Goal: Transaction & Acquisition: Book appointment/travel/reservation

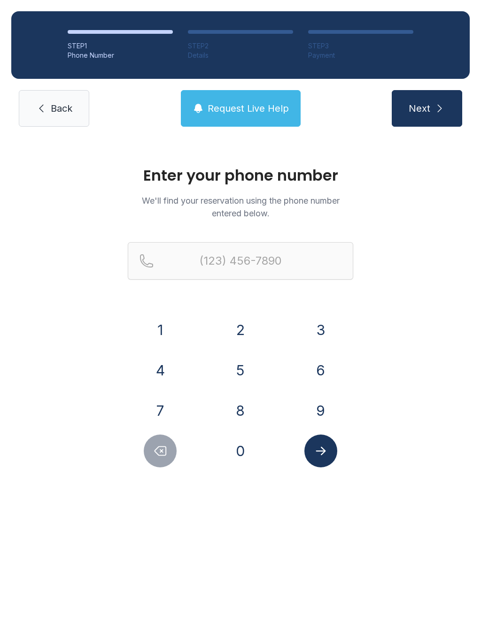
click at [315, 373] on button "6" at bounding box center [320, 370] width 33 height 33
click at [165, 327] on button "1" at bounding box center [160, 329] width 33 height 33
click at [248, 374] on button "5" at bounding box center [240, 370] width 33 height 33
click at [243, 420] on button "8" at bounding box center [240, 410] width 33 height 33
click at [158, 405] on button "7" at bounding box center [160, 410] width 33 height 33
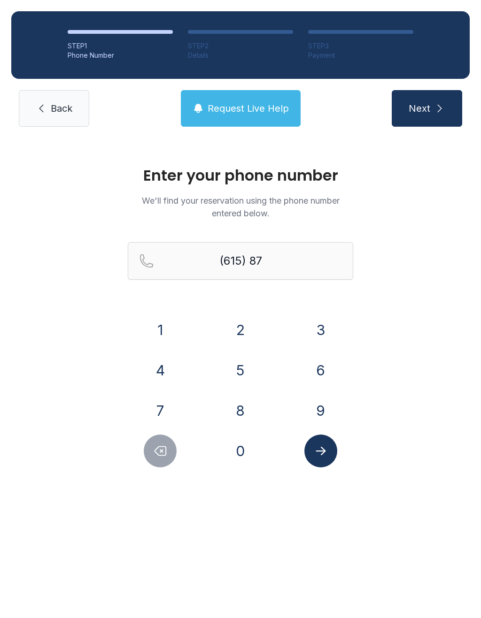
click at [318, 410] on button "9" at bounding box center [320, 410] width 33 height 33
click at [237, 339] on button "2" at bounding box center [240, 329] width 33 height 33
click at [319, 337] on button "3" at bounding box center [320, 329] width 33 height 33
click at [152, 375] on button "4" at bounding box center [160, 370] width 33 height 33
click at [318, 328] on button "3" at bounding box center [320, 329] width 33 height 33
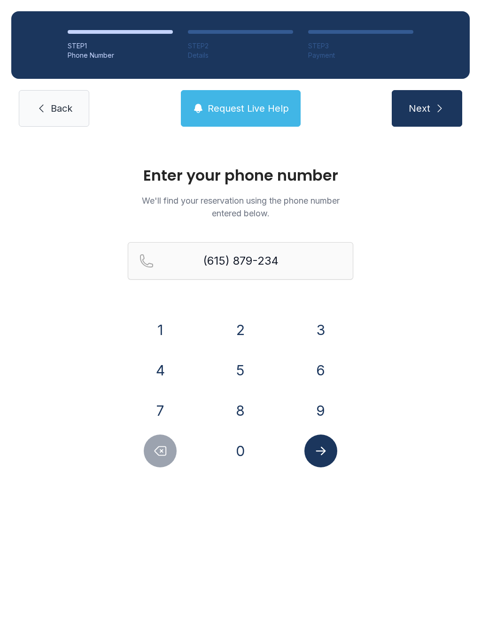
type input "[PHONE_NUMBER]"
click at [319, 449] on icon "Submit lookup form" at bounding box center [320, 451] width 14 height 14
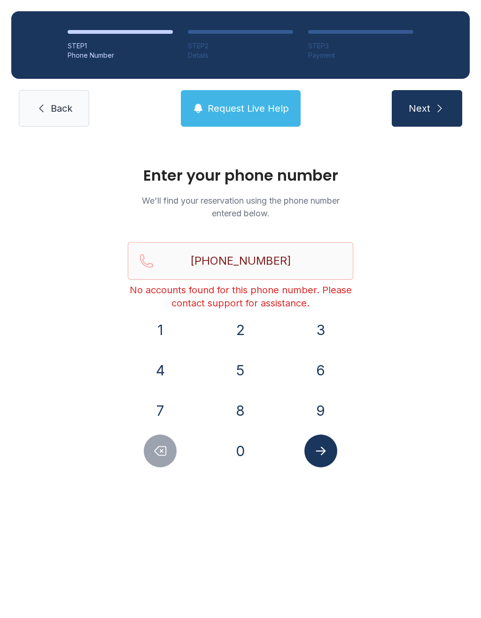
click at [227, 109] on span "Request Live Help" at bounding box center [247, 108] width 81 height 13
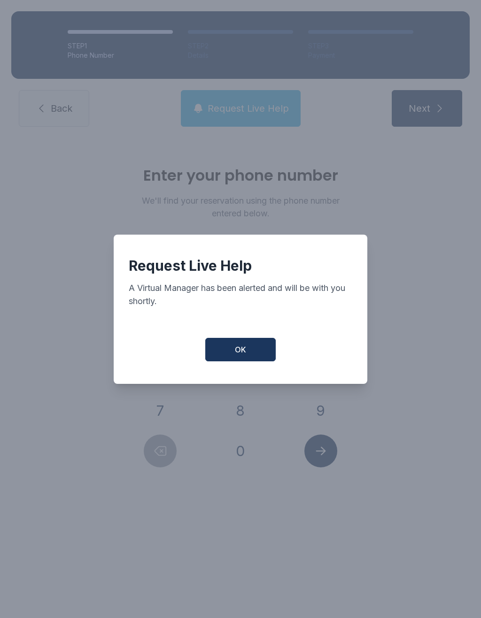
click at [230, 361] on button "OK" at bounding box center [240, 349] width 70 height 23
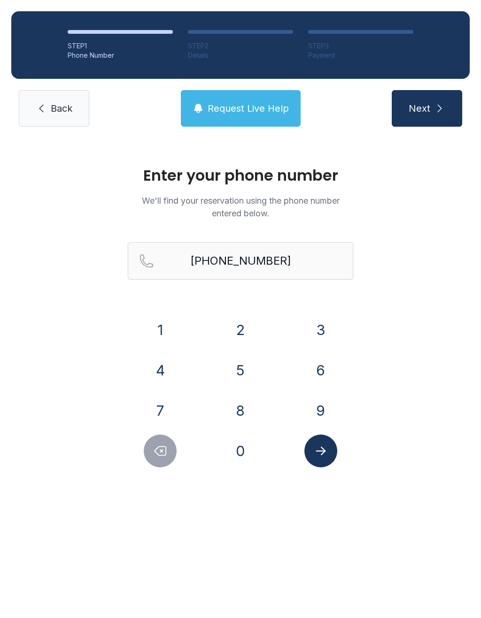
click at [50, 108] on link "Back" at bounding box center [54, 108] width 70 height 37
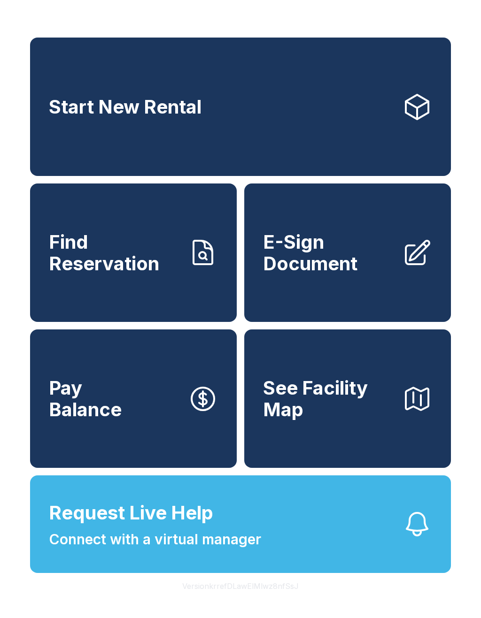
click at [92, 105] on span "Start New Rental" at bounding box center [125, 107] width 153 height 22
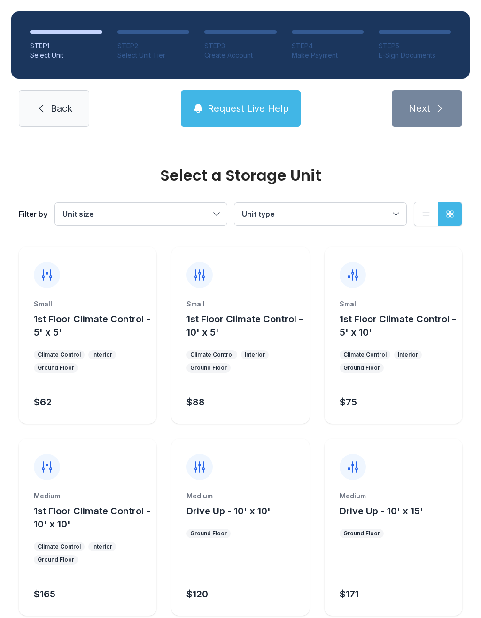
click at [280, 214] on span "Unit type" at bounding box center [315, 213] width 147 height 11
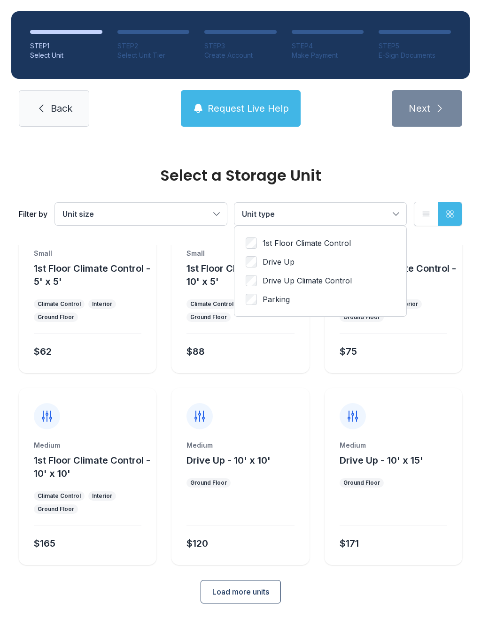
scroll to position [51, 0]
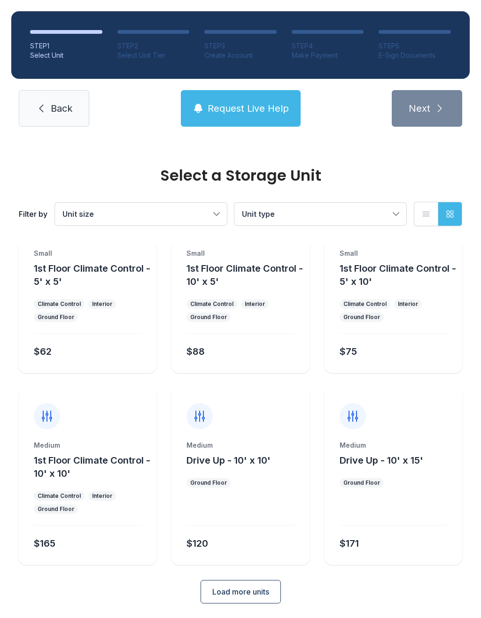
click at [84, 214] on span "Unit size" at bounding box center [77, 213] width 31 height 9
click at [41, 103] on icon at bounding box center [41, 108] width 11 height 11
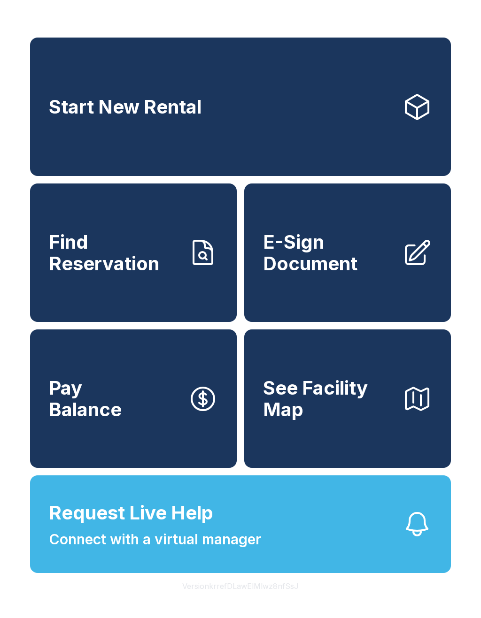
click at [130, 103] on span "Start New Rental" at bounding box center [125, 107] width 153 height 22
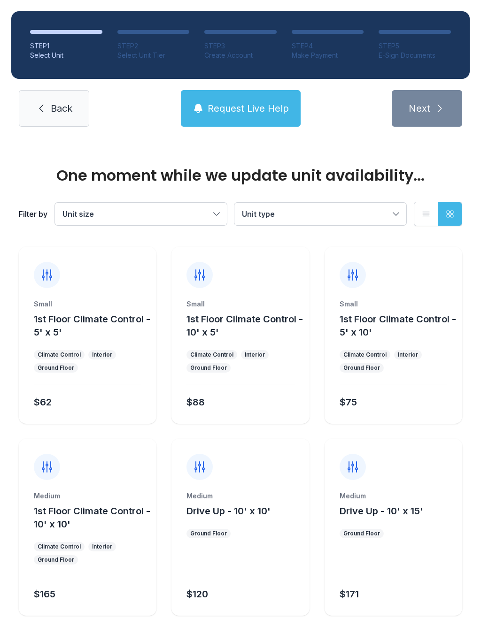
click at [92, 213] on span "Unit size" at bounding box center [77, 213] width 31 height 9
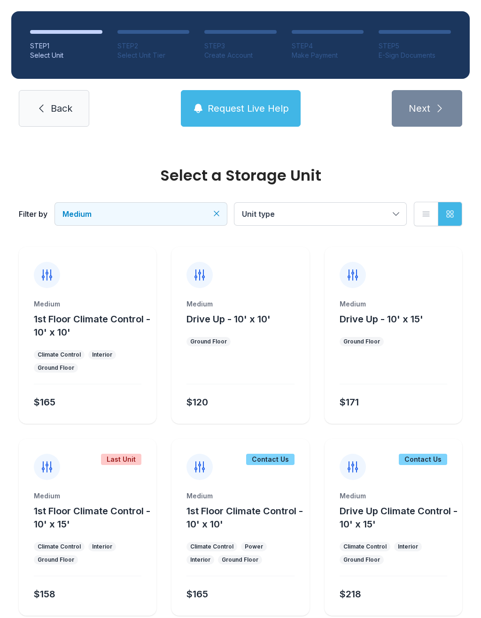
click at [44, 100] on link "Back" at bounding box center [54, 108] width 70 height 37
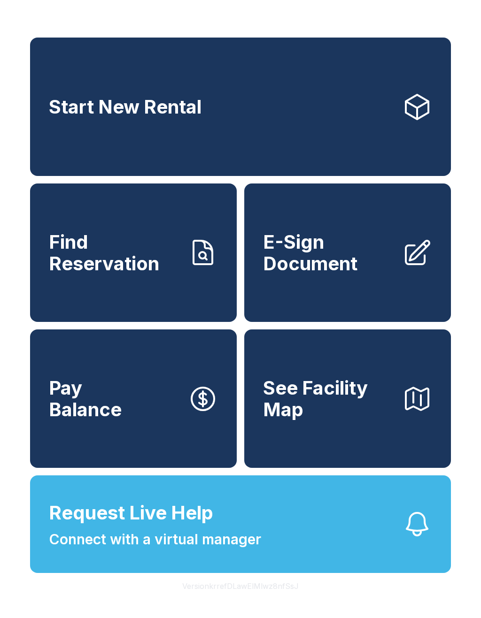
click at [100, 527] on span "Request Live Help" at bounding box center [131, 513] width 164 height 28
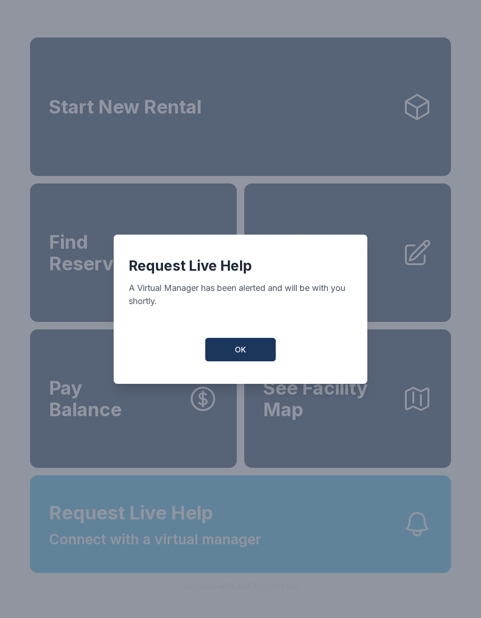
click at [247, 351] on button "OK" at bounding box center [240, 349] width 70 height 23
